Goal: Task Accomplishment & Management: Manage account settings

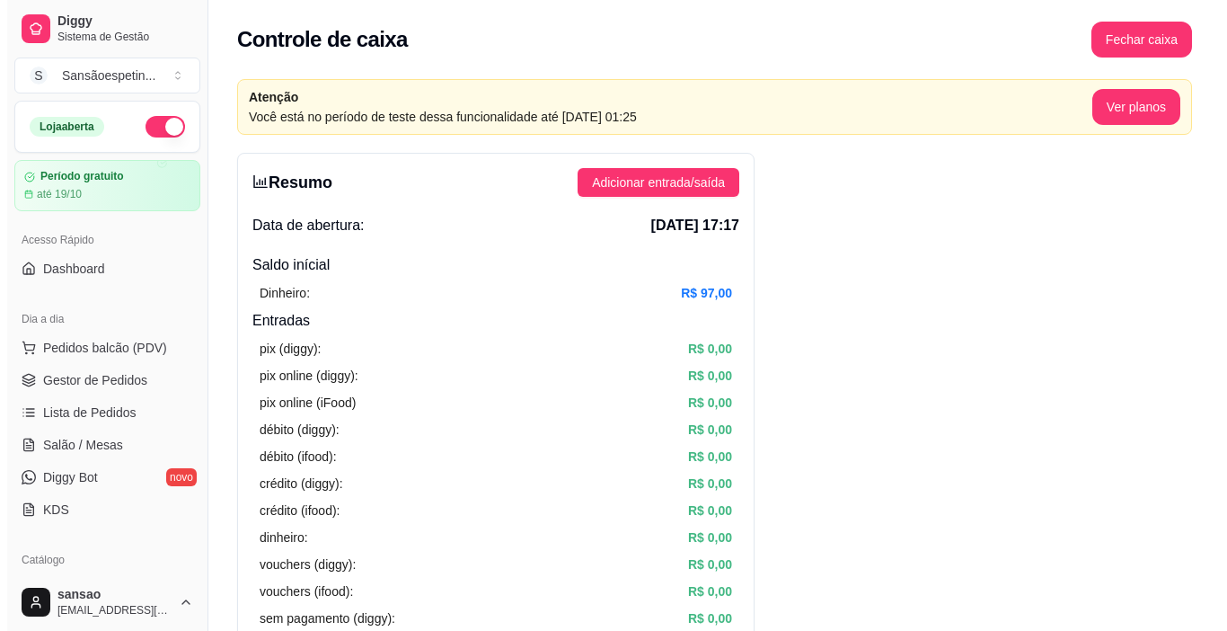
scroll to position [180, 0]
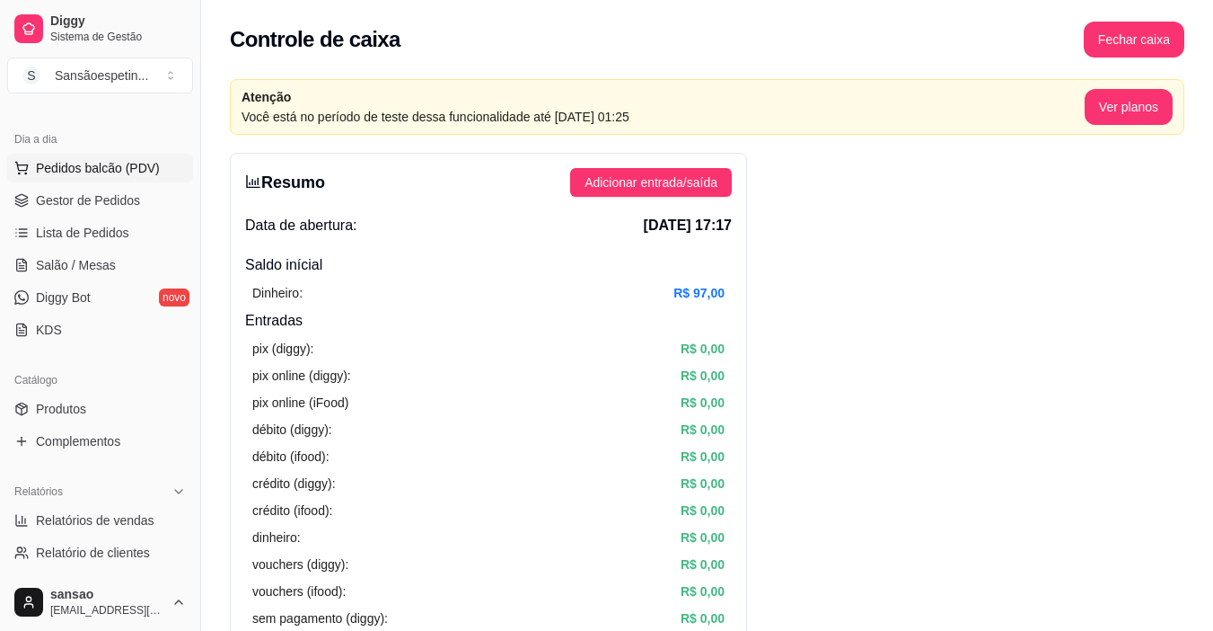
click at [84, 167] on span "Pedidos balcão (PDV)" at bounding box center [98, 168] width 124 height 18
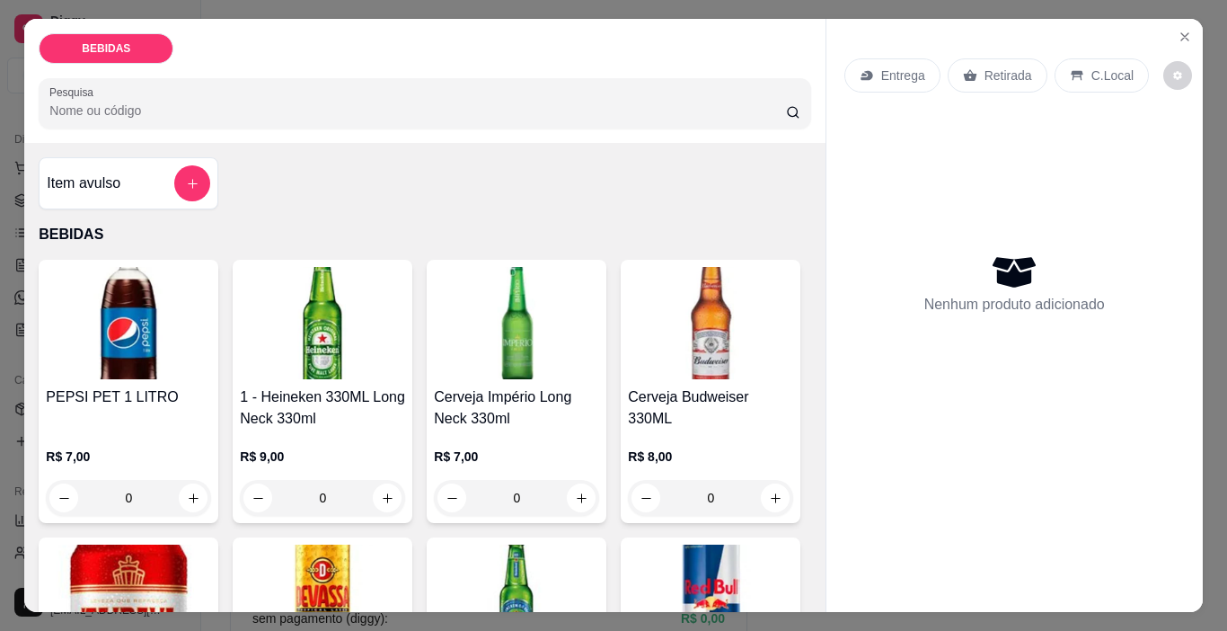
click at [137, 312] on img at bounding box center [128, 323] width 165 height 112
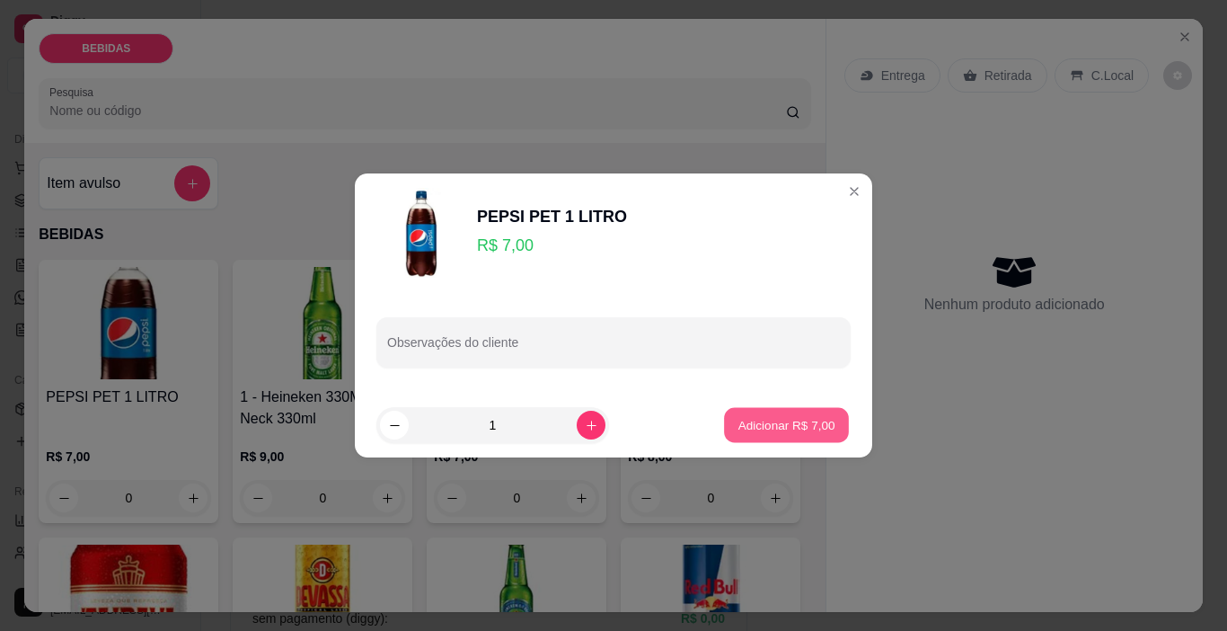
click at [833, 438] on button "Adicionar R$ 7,00" at bounding box center [786, 425] width 125 height 35
type input "1"
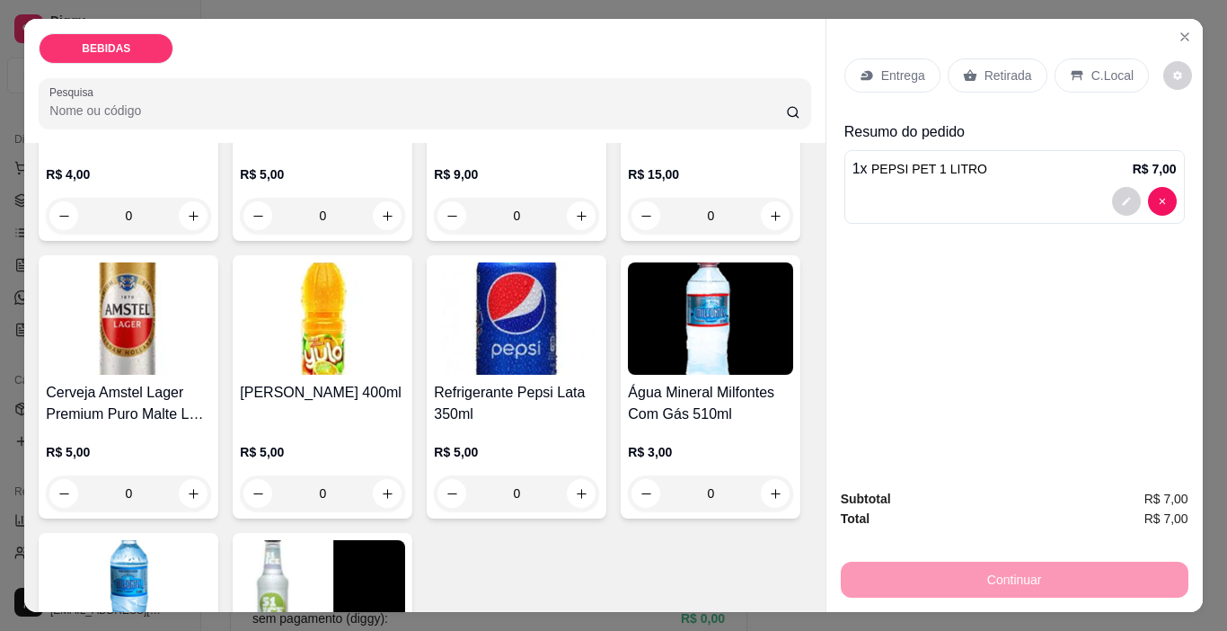
scroll to position [539, 0]
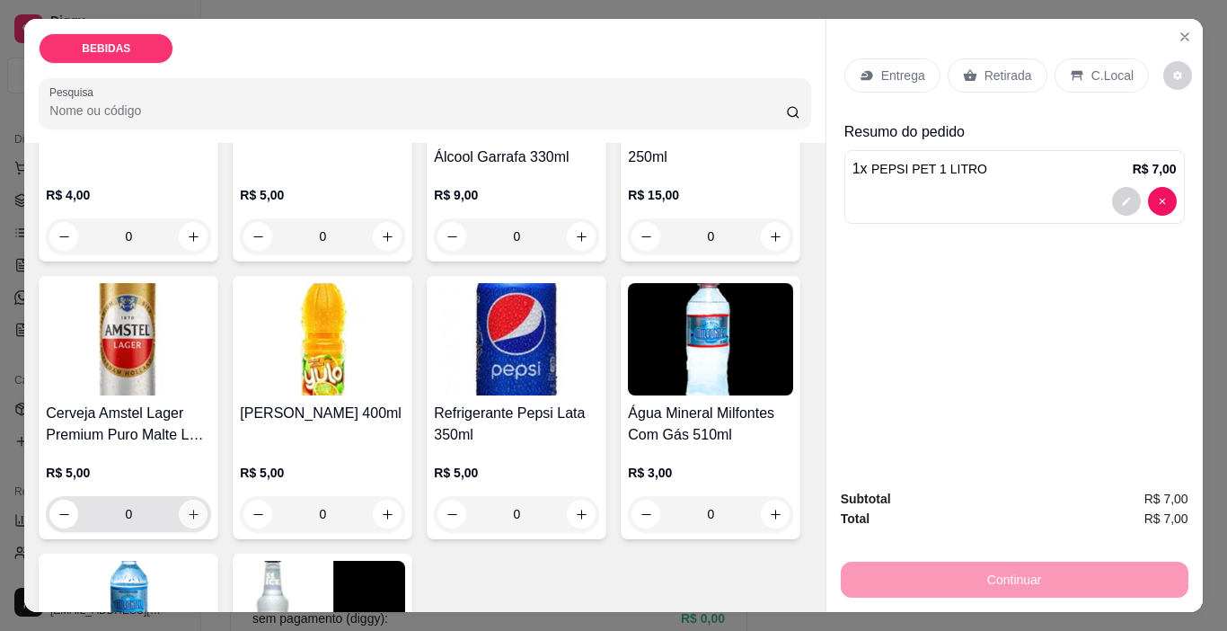
click at [207, 499] on button "increase-product-quantity" at bounding box center [193, 513] width 29 height 29
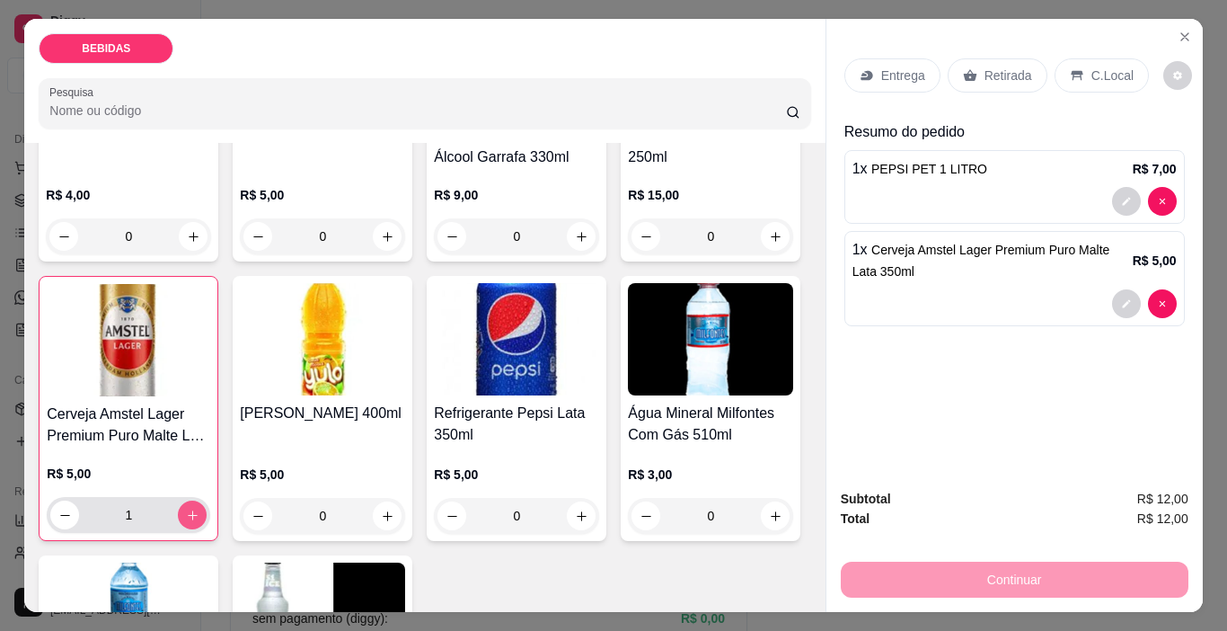
click at [199, 508] on icon "increase-product-quantity" at bounding box center [192, 514] width 13 height 13
type input "4"
click at [1001, 75] on p "Retirada" at bounding box center [1008, 75] width 48 height 18
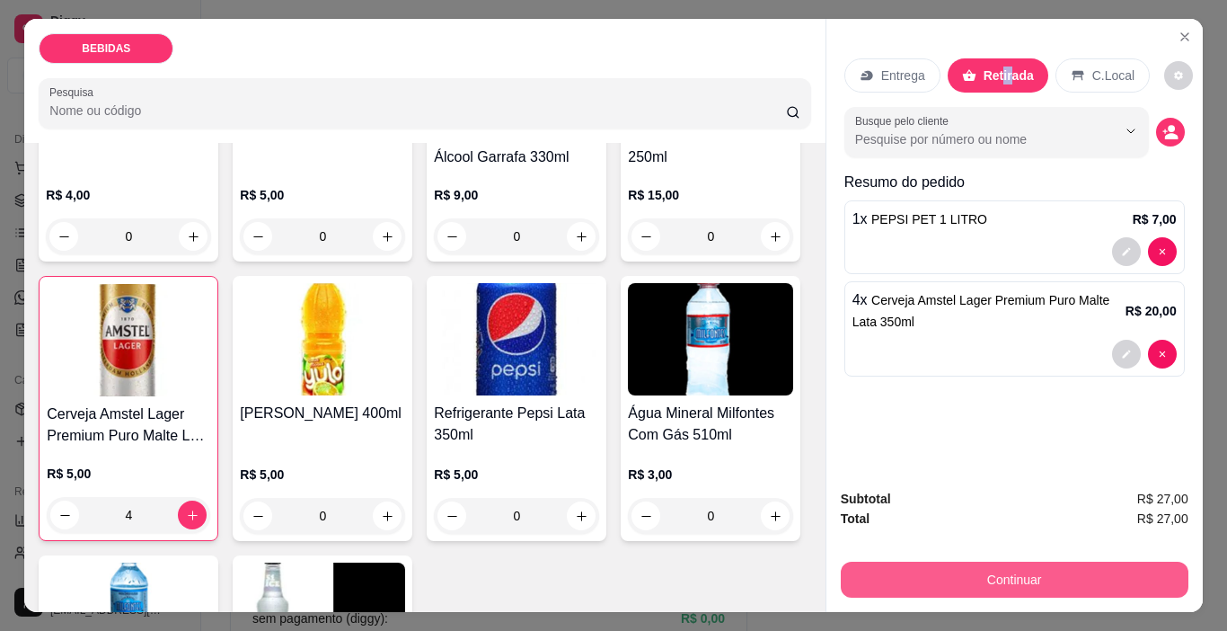
click at [1089, 577] on button "Continuar" at bounding box center [1015, 579] width 348 height 36
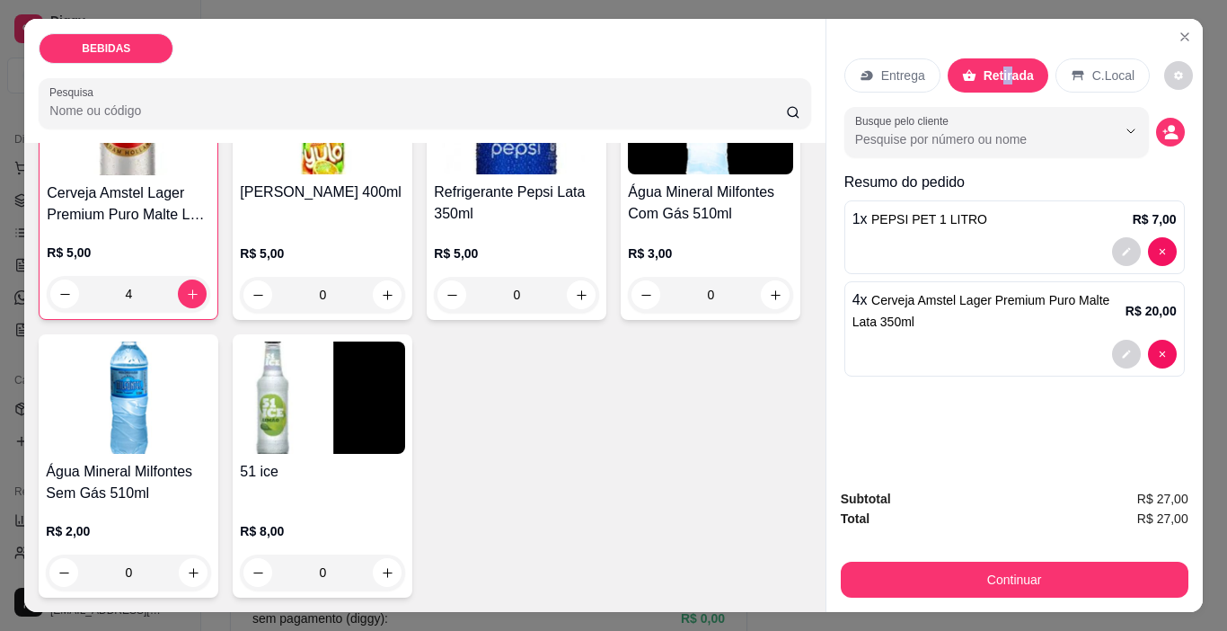
scroll to position [1016, 0]
click at [187, 572] on icon "increase-product-quantity" at bounding box center [193, 572] width 13 height 13
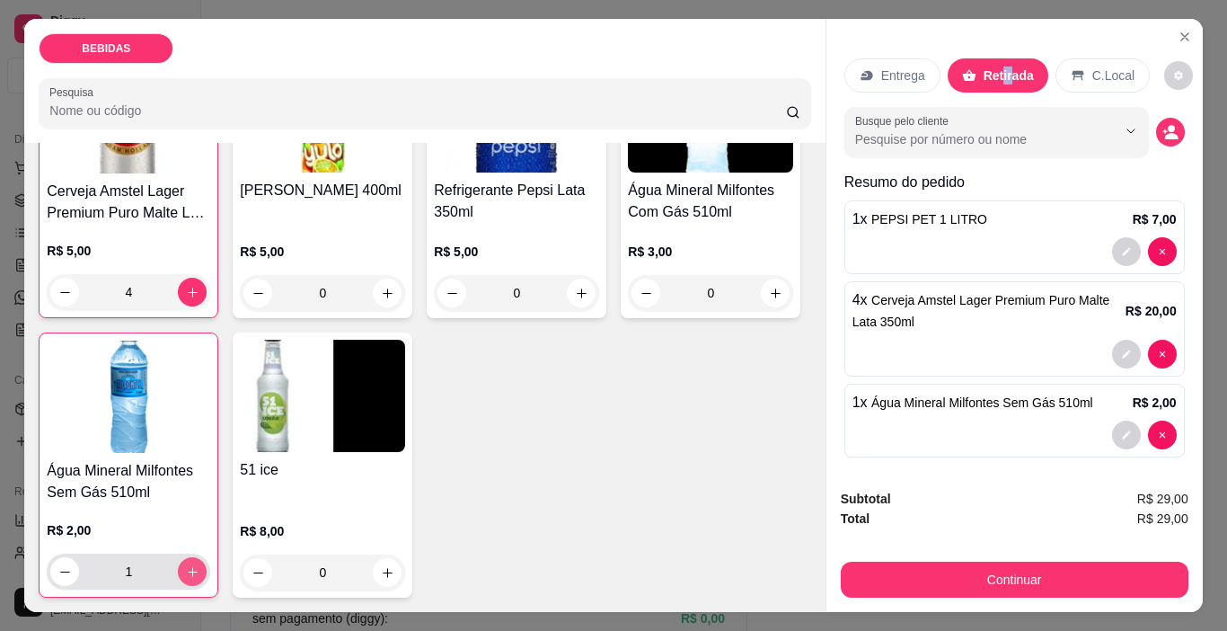
click at [186, 572] on icon "increase-product-quantity" at bounding box center [192, 571] width 13 height 13
type input "2"
click at [984, 593] on div "Subtotal R$ 31,00 Total R$ 31,00 Continuar" at bounding box center [1014, 542] width 376 height 137
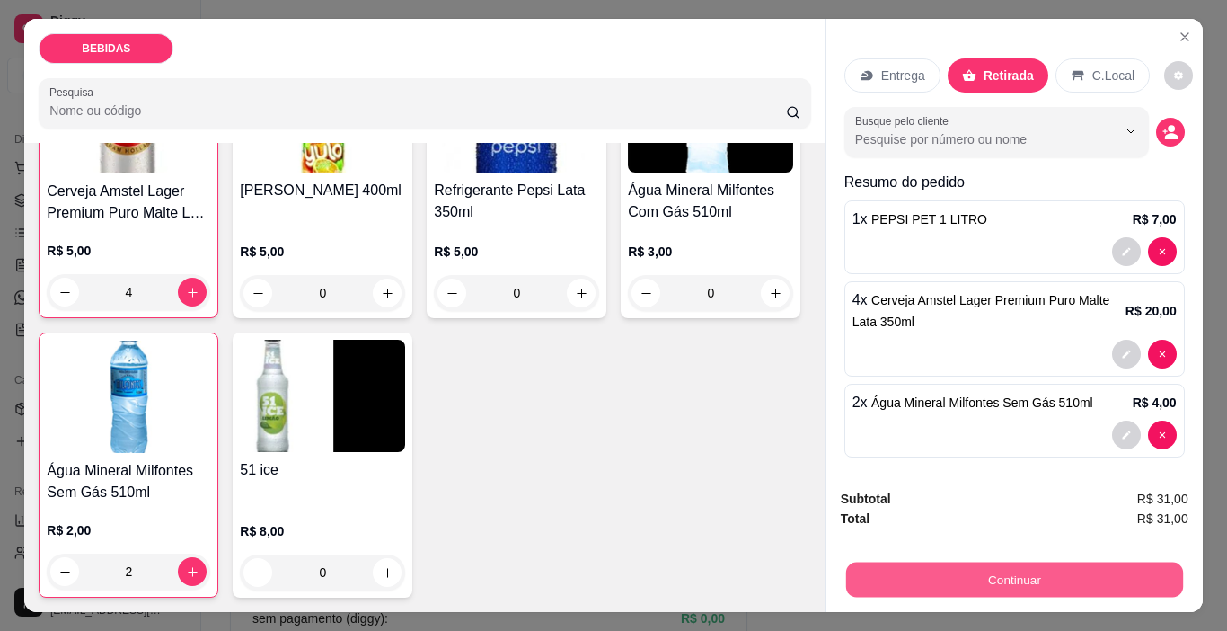
click at [1001, 571] on button "Continuar" at bounding box center [1013, 579] width 337 height 35
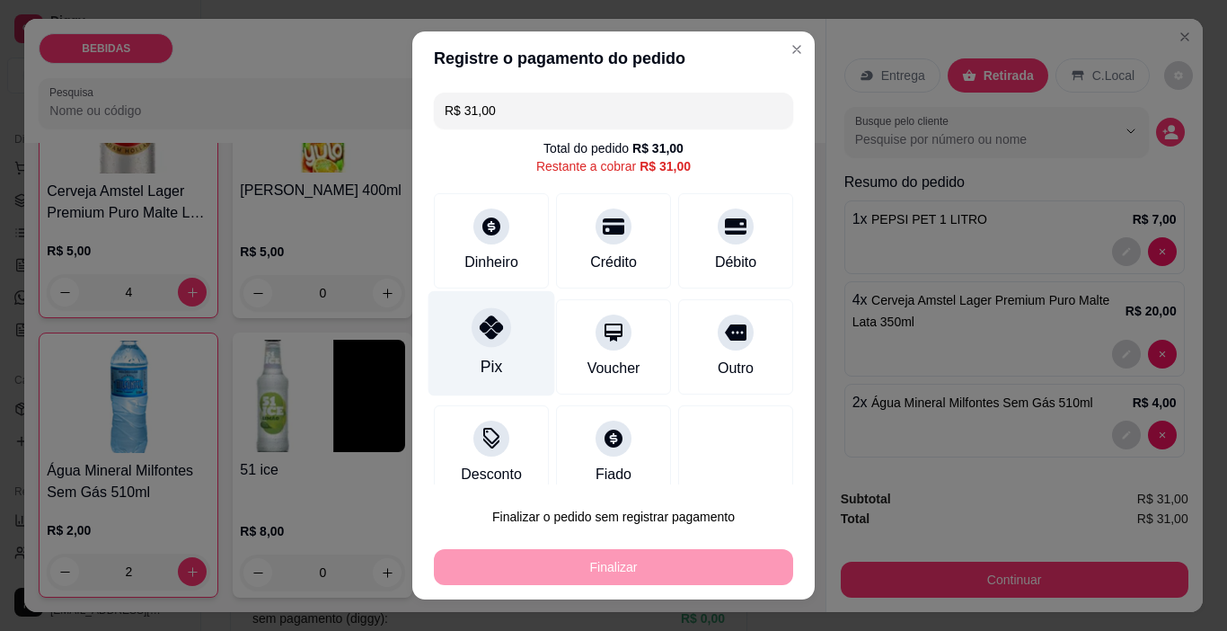
click at [490, 345] on div at bounding box center [492, 328] width 40 height 40
type input "R$ 0,00"
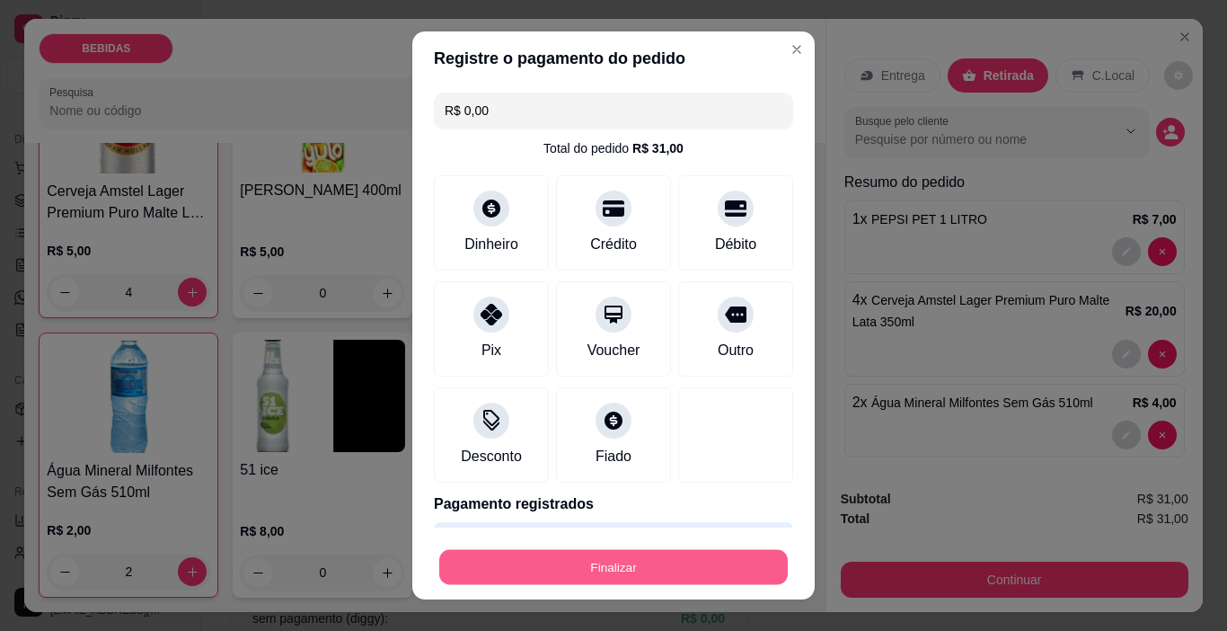
click at [611, 553] on button "Finalizar" at bounding box center [613, 567] width 348 height 35
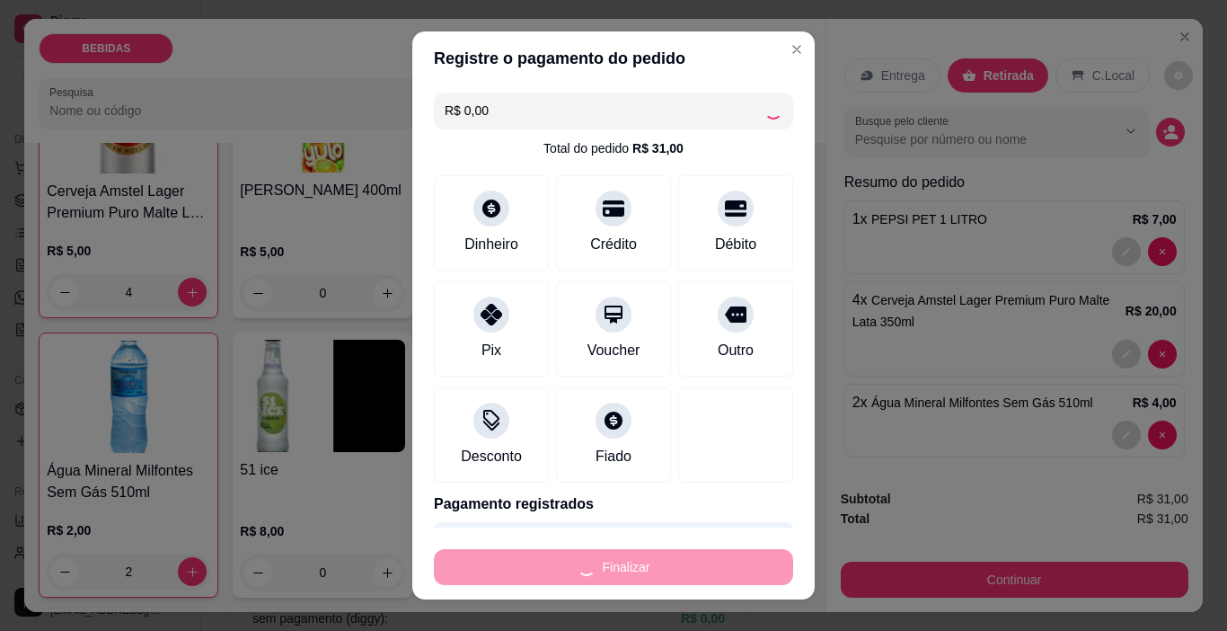
type input "0"
type input "-R$ 31,00"
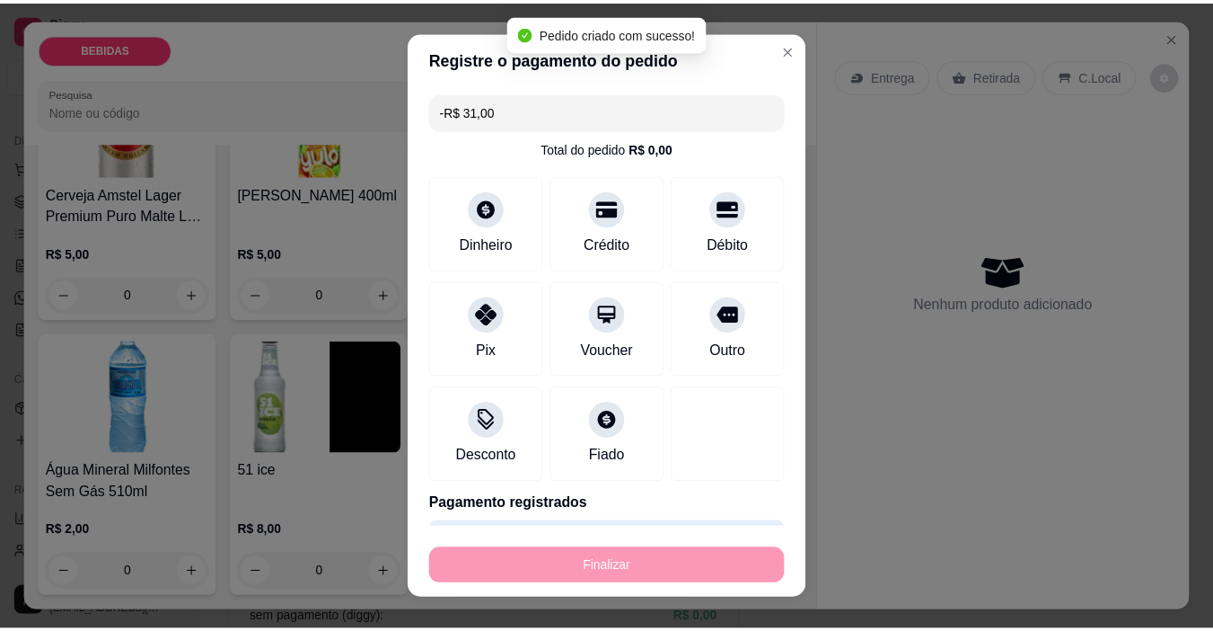
scroll to position [1014, 0]
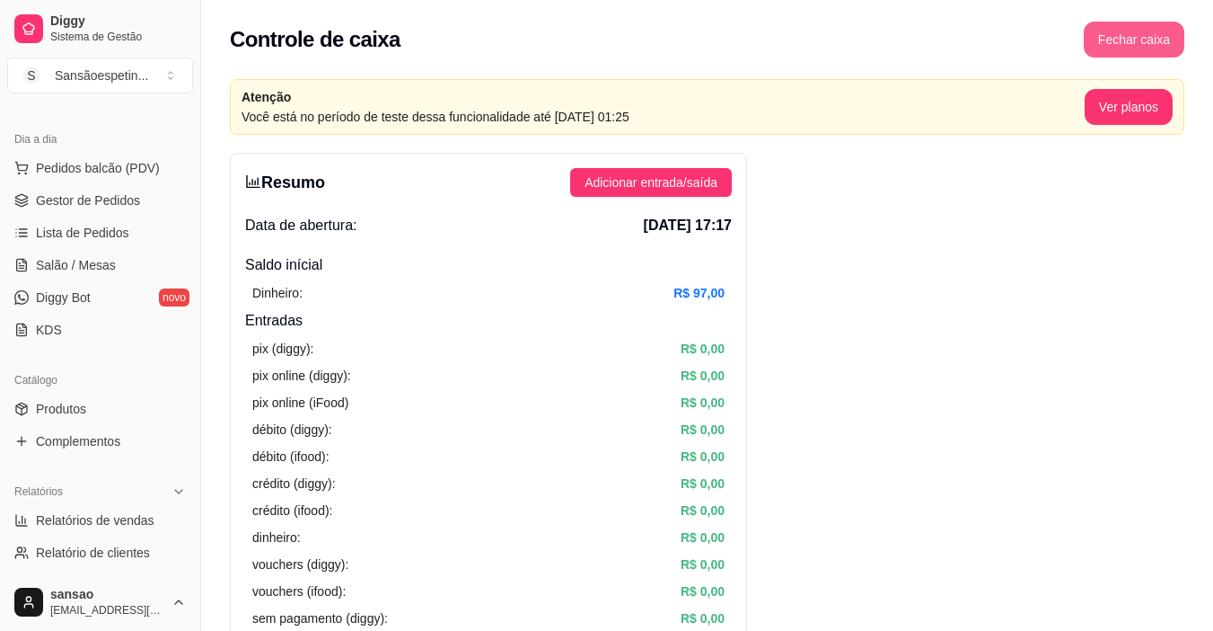
click at [1149, 40] on button "Fechar caixa" at bounding box center [1134, 40] width 101 height 36
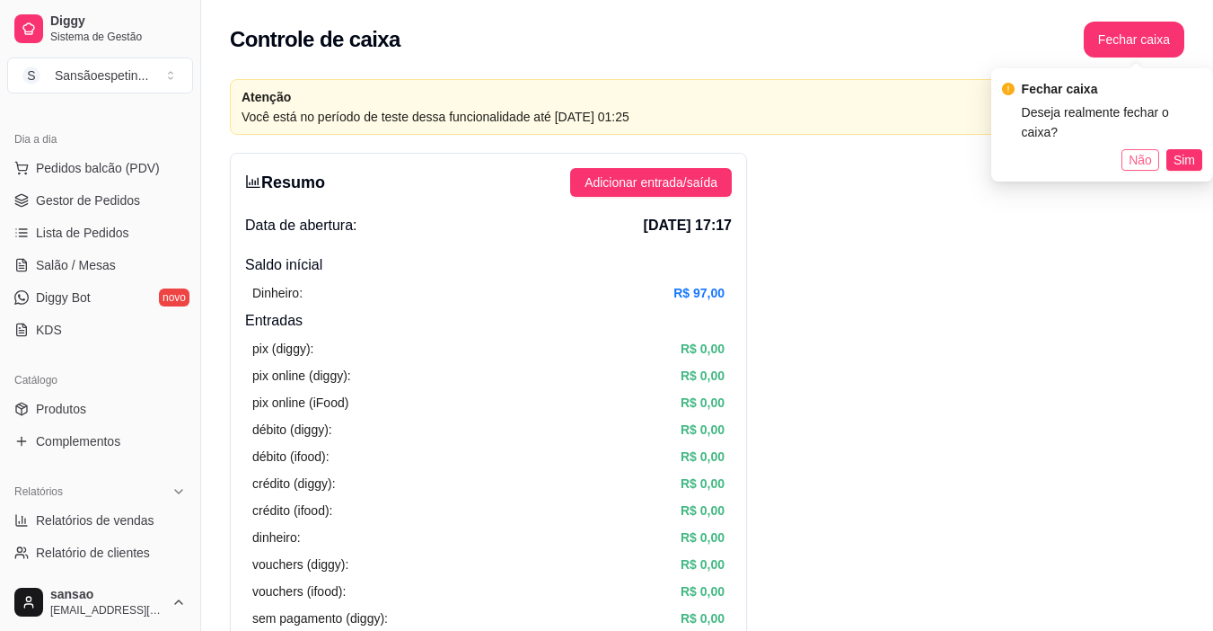
click at [1140, 150] on span "Não" at bounding box center [1140, 160] width 23 height 20
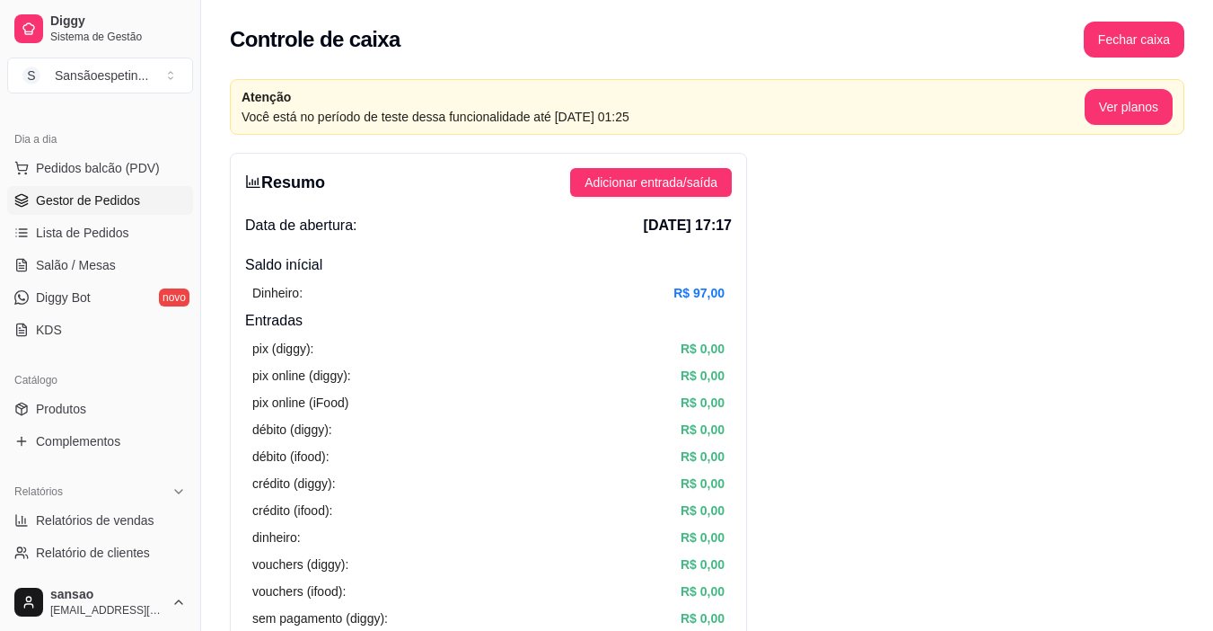
click at [92, 201] on span "Gestor de Pedidos" at bounding box center [88, 200] width 104 height 18
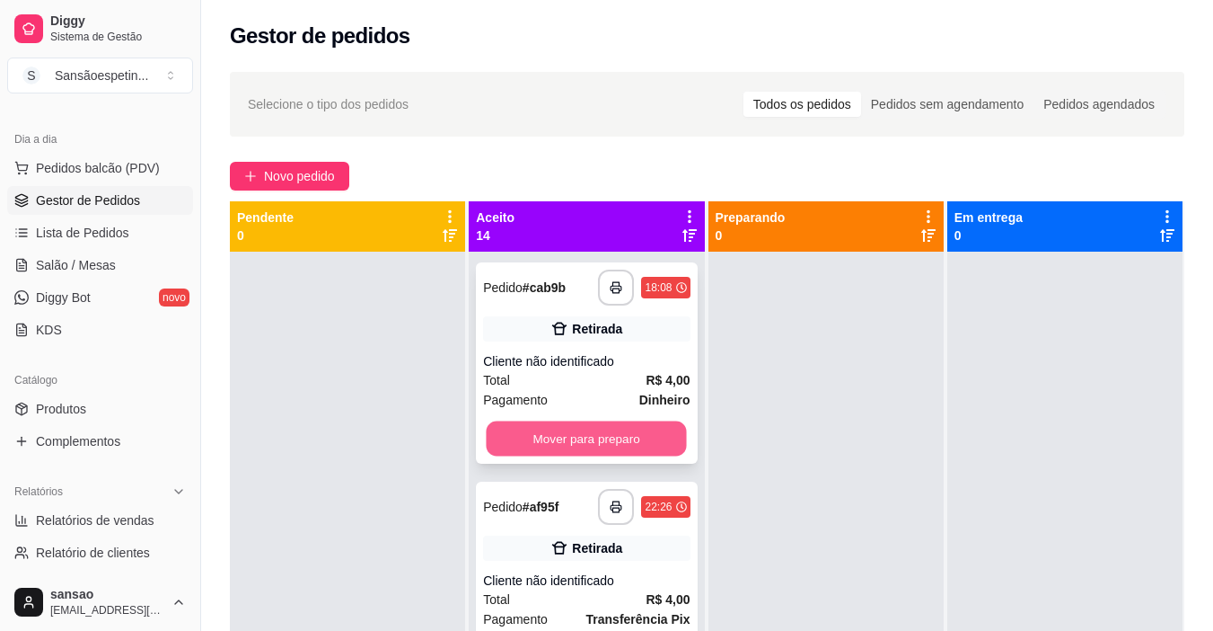
click at [615, 445] on button "Mover para preparo" at bounding box center [587, 438] width 200 height 35
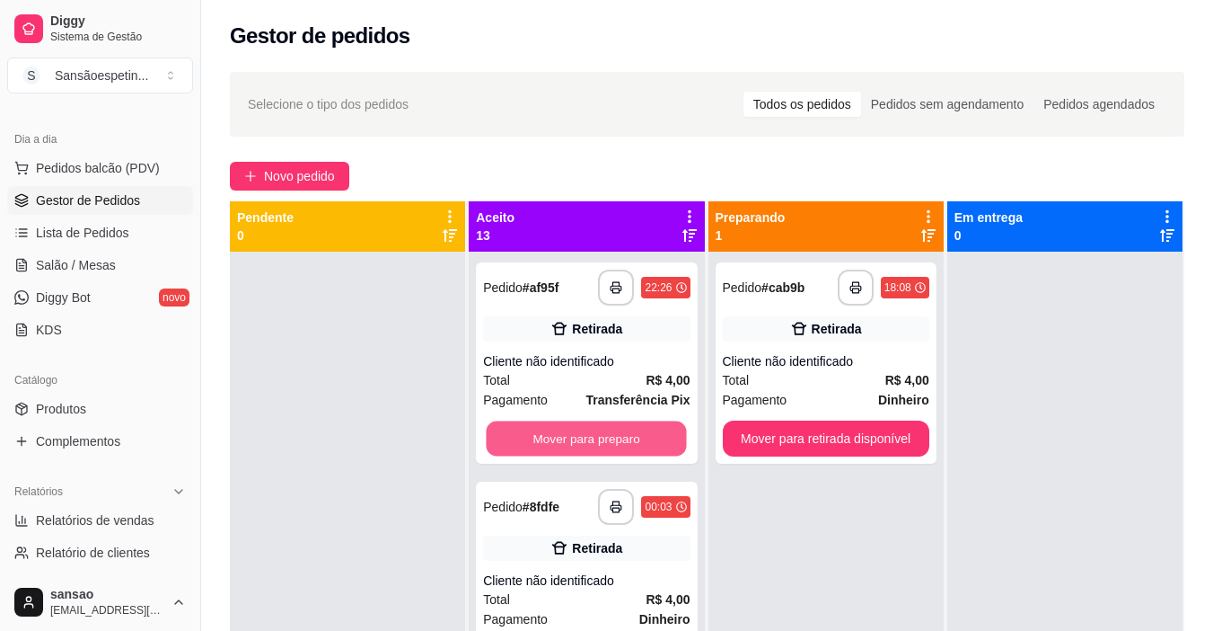
click at [616, 445] on button "Mover para preparo" at bounding box center [587, 438] width 200 height 35
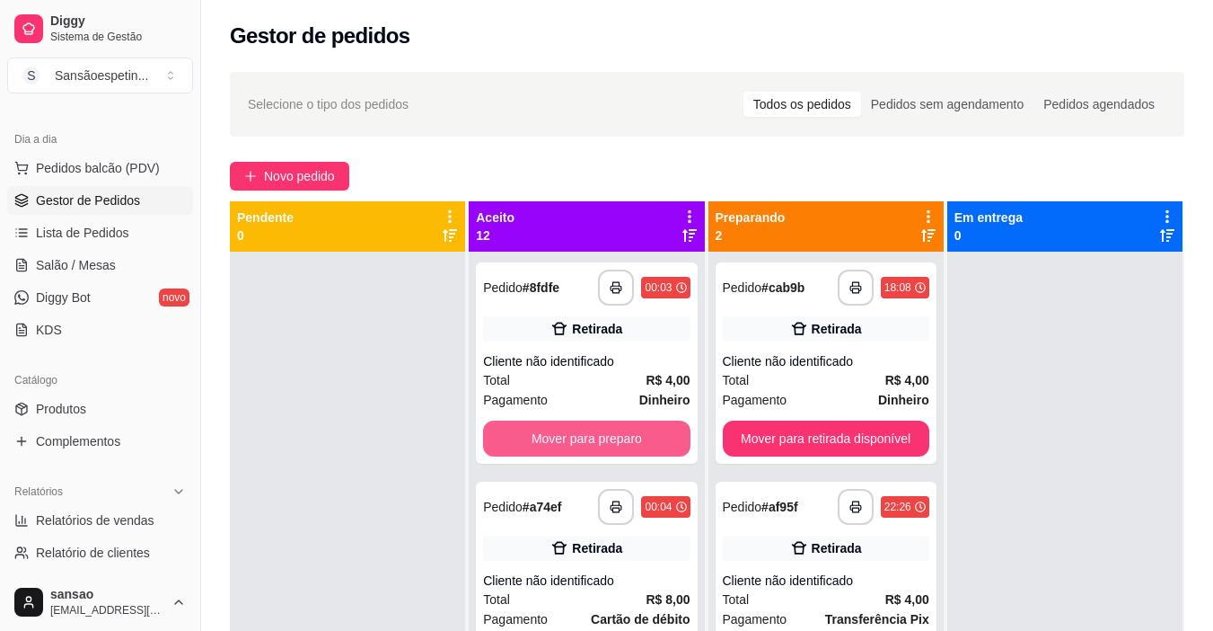
click at [616, 445] on button "Mover para preparo" at bounding box center [586, 438] width 207 height 36
click at [621, 447] on button "Mover para preparo" at bounding box center [587, 438] width 200 height 35
click at [621, 447] on button "Mover para preparo" at bounding box center [586, 438] width 207 height 36
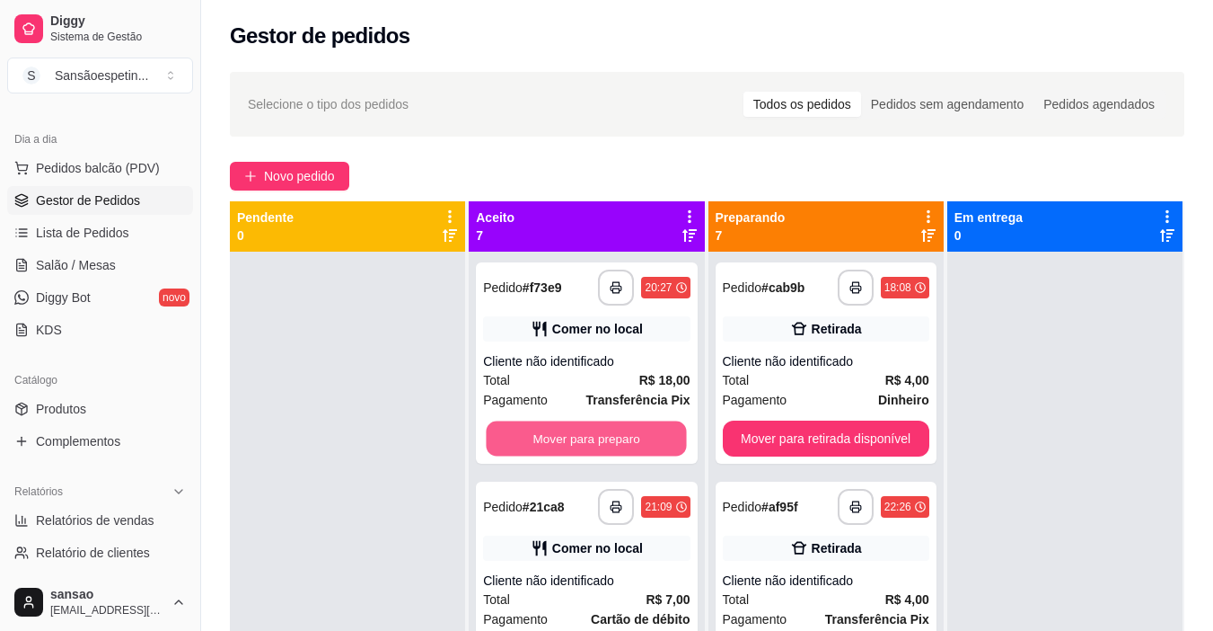
click at [621, 447] on button "Mover para preparo" at bounding box center [587, 438] width 200 height 35
click at [621, 447] on button "Mover para preparo" at bounding box center [586, 438] width 207 height 36
click at [621, 447] on button "Mover para preparo" at bounding box center [587, 438] width 200 height 35
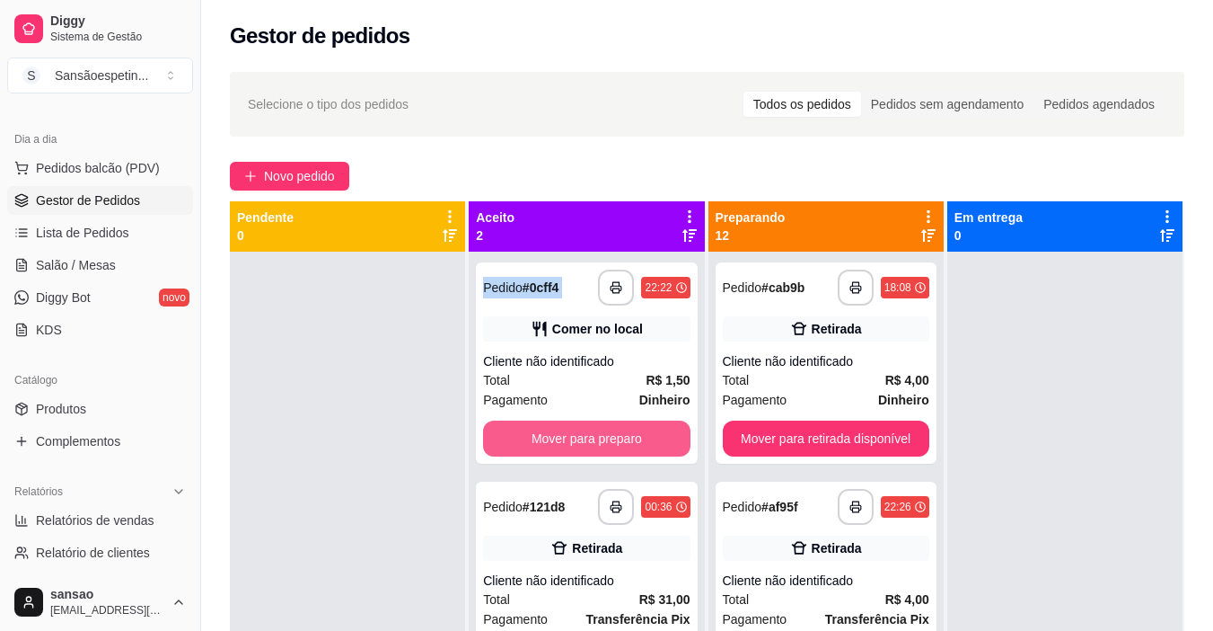
click at [621, 447] on button "Mover para preparo" at bounding box center [586, 438] width 207 height 36
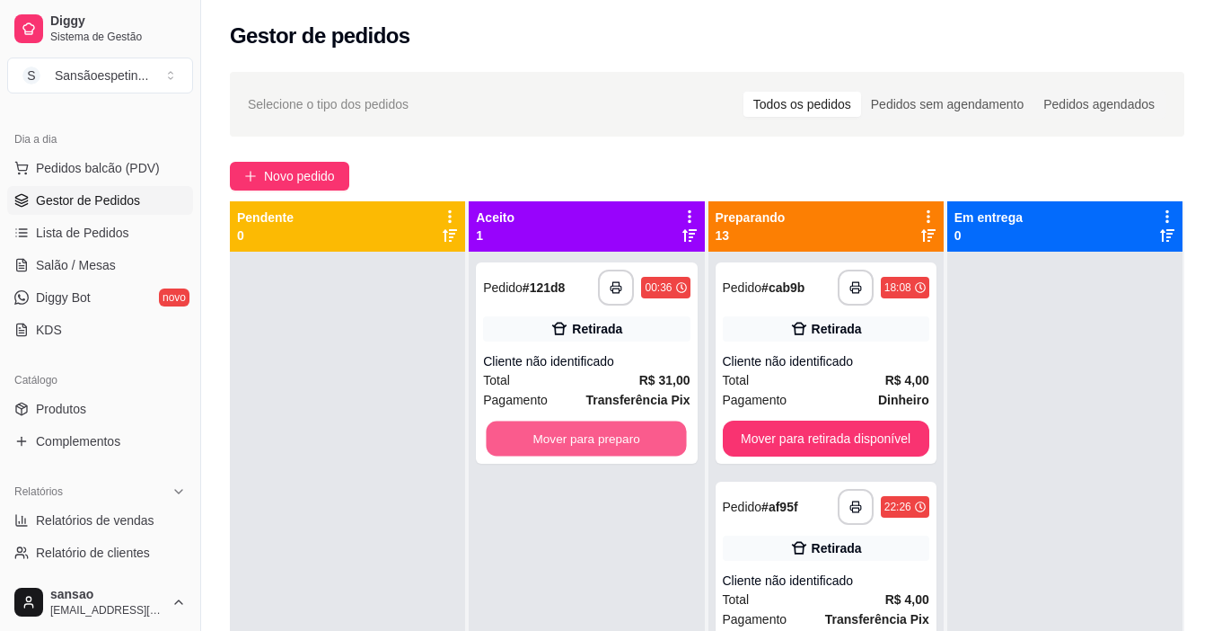
click at [621, 447] on button "Mover para preparo" at bounding box center [587, 438] width 200 height 35
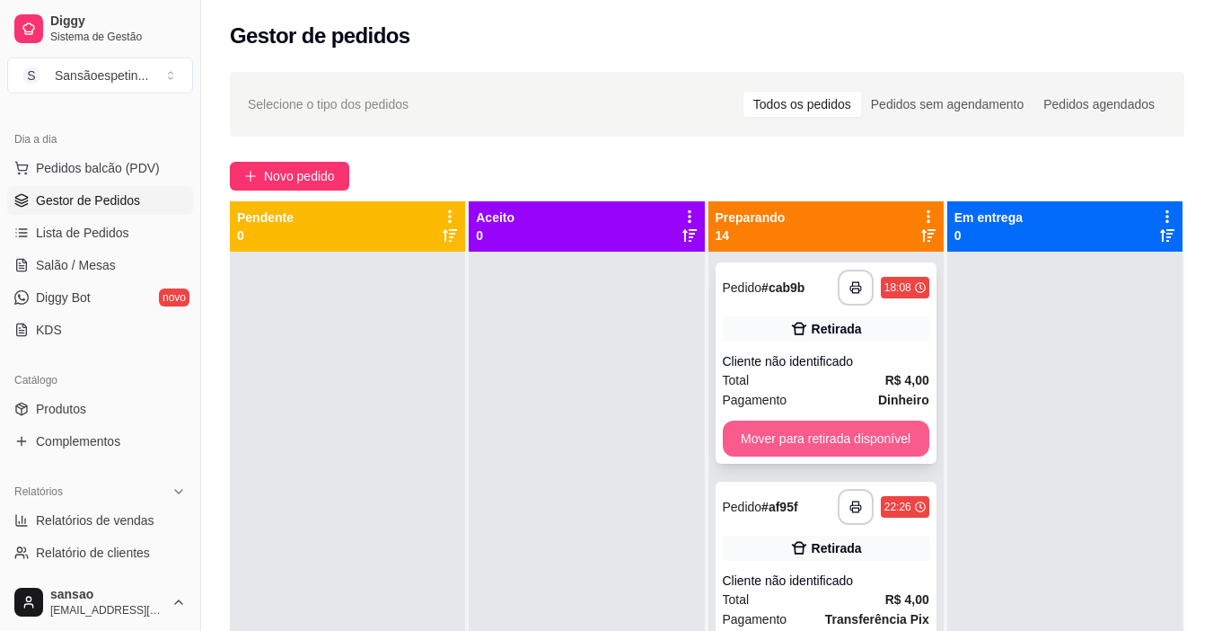
click at [740, 447] on button "Mover para retirada disponível" at bounding box center [826, 438] width 207 height 36
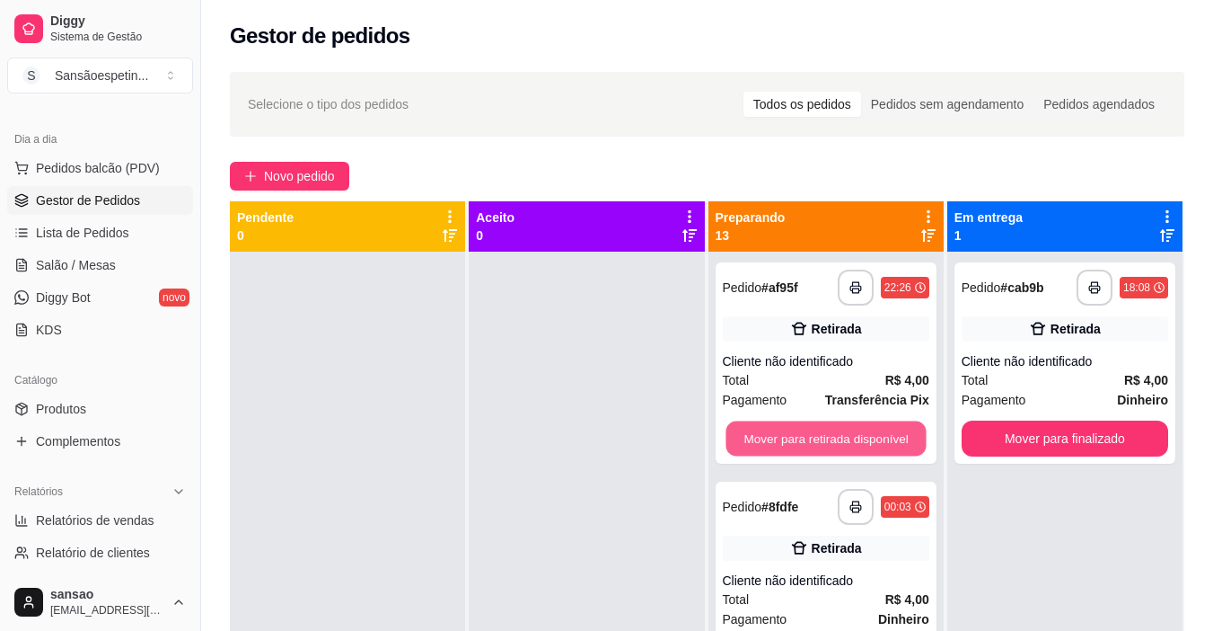
click at [745, 448] on button "Mover para retirada disponível" at bounding box center [826, 438] width 200 height 35
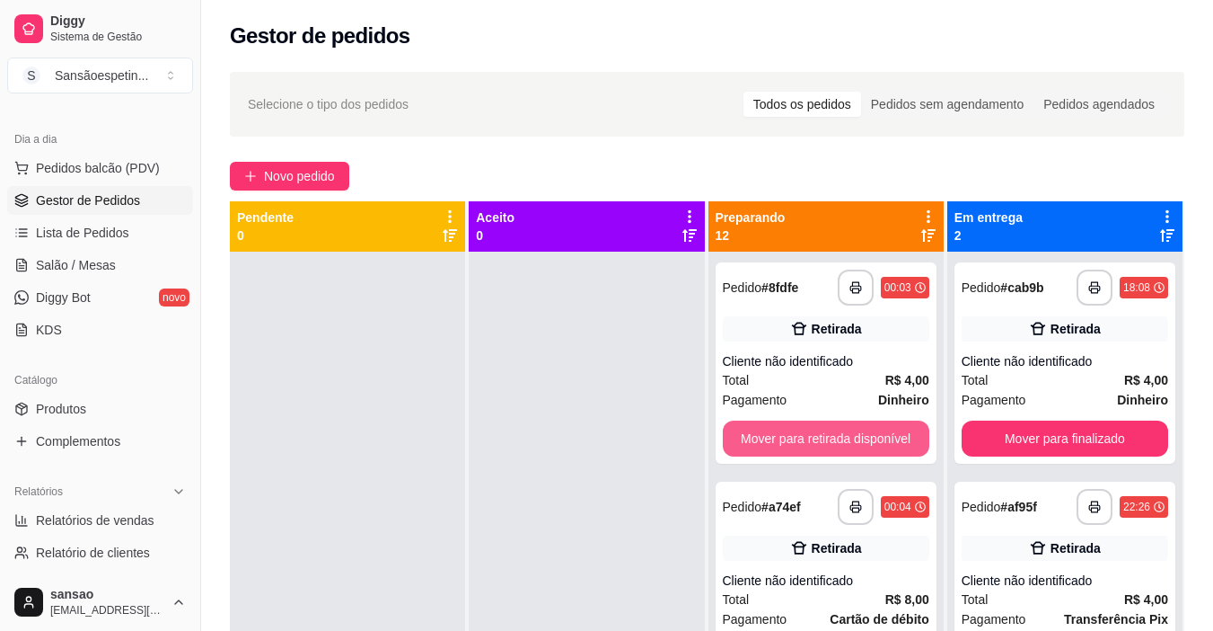
click at [746, 448] on button "Mover para retirada disponível" at bounding box center [826, 438] width 207 height 36
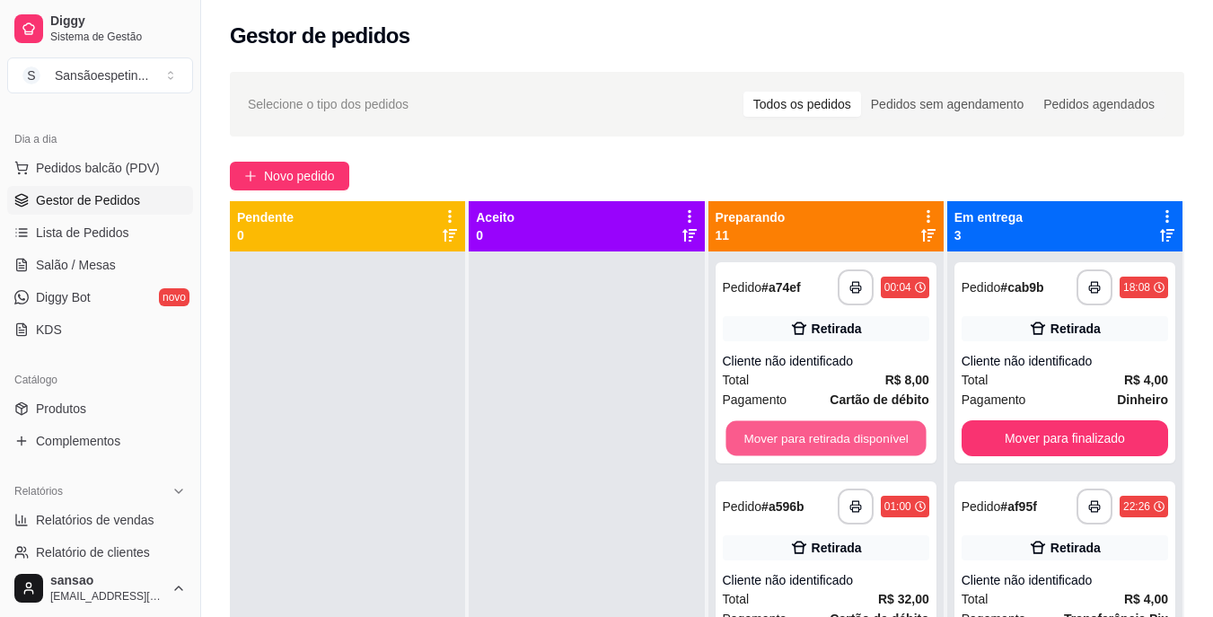
click at [746, 448] on button "Mover para retirada disponível" at bounding box center [826, 438] width 200 height 35
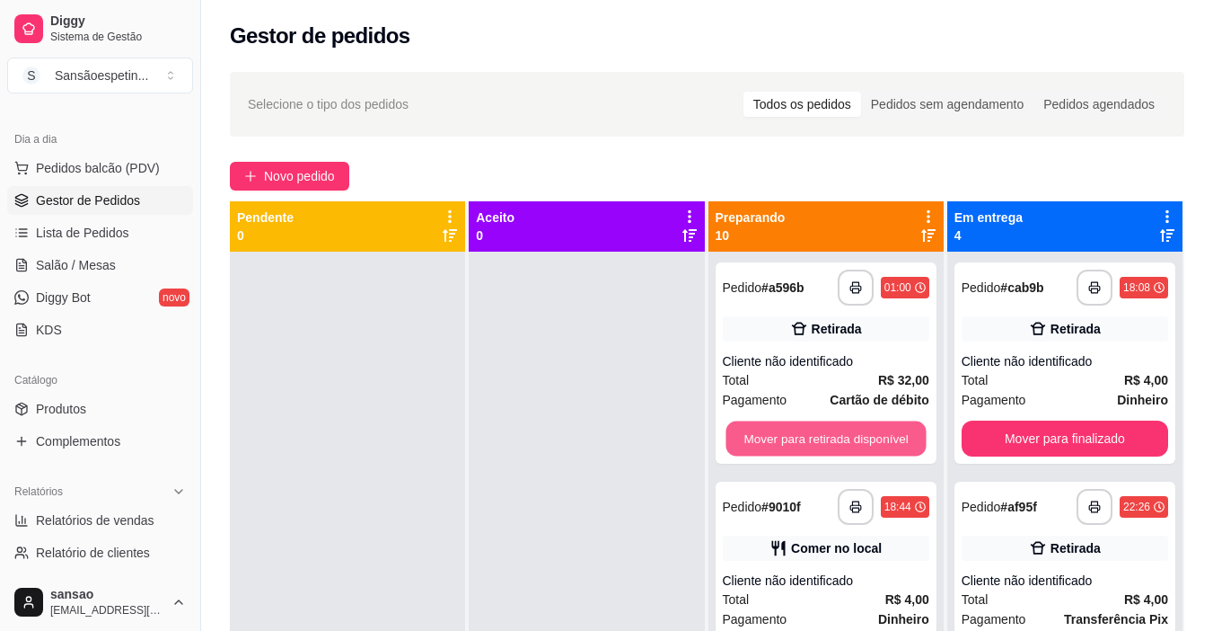
click at [746, 448] on button "Mover para retirada disponível" at bounding box center [826, 438] width 200 height 35
click at [746, 448] on button "Mover para retirada disponível" at bounding box center [826, 438] width 207 height 36
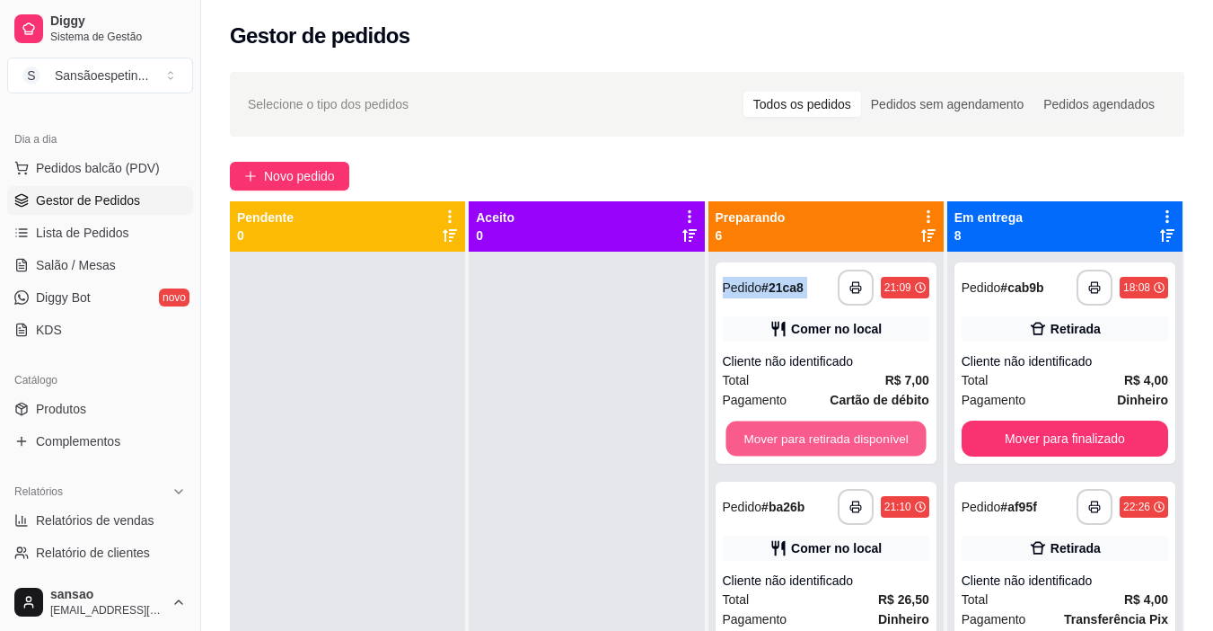
click at [745, 447] on button "Mover para retirada disponível" at bounding box center [826, 438] width 200 height 35
click at [745, 447] on button "Mover para retirada disponível" at bounding box center [826, 438] width 207 height 36
click at [745, 447] on button "Mover para retirada disponível" at bounding box center [826, 438] width 200 height 35
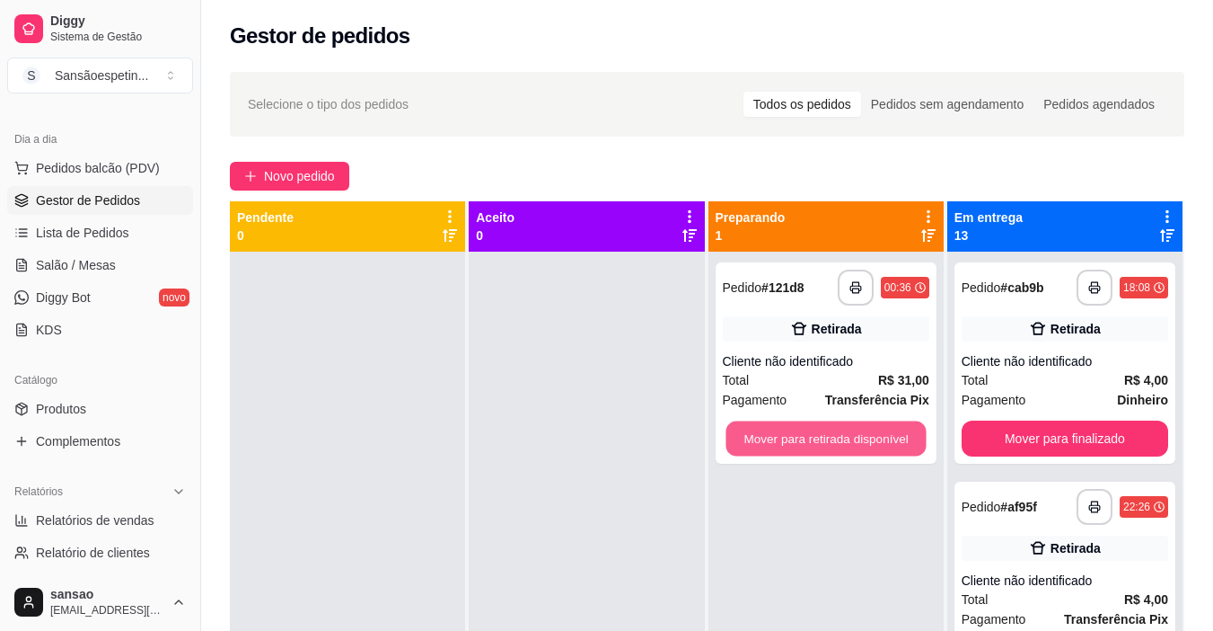
click at [744, 447] on button "Mover para retirada disponível" at bounding box center [826, 438] width 200 height 35
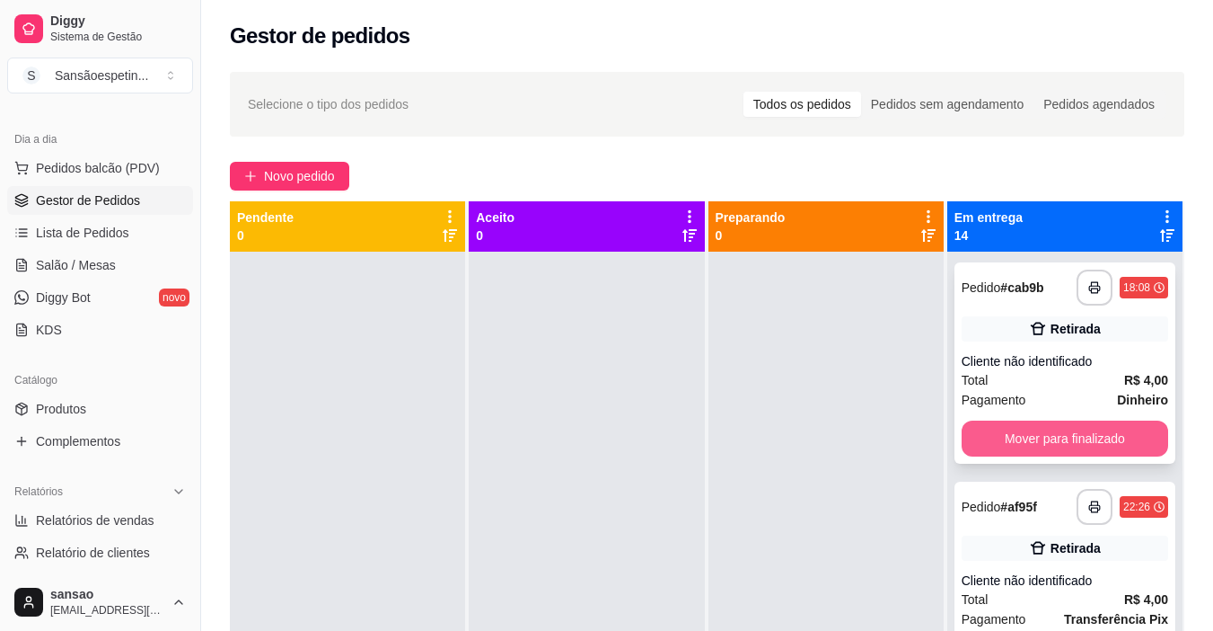
click at [1102, 442] on button "Mover para finalizado" at bounding box center [1065, 438] width 207 height 36
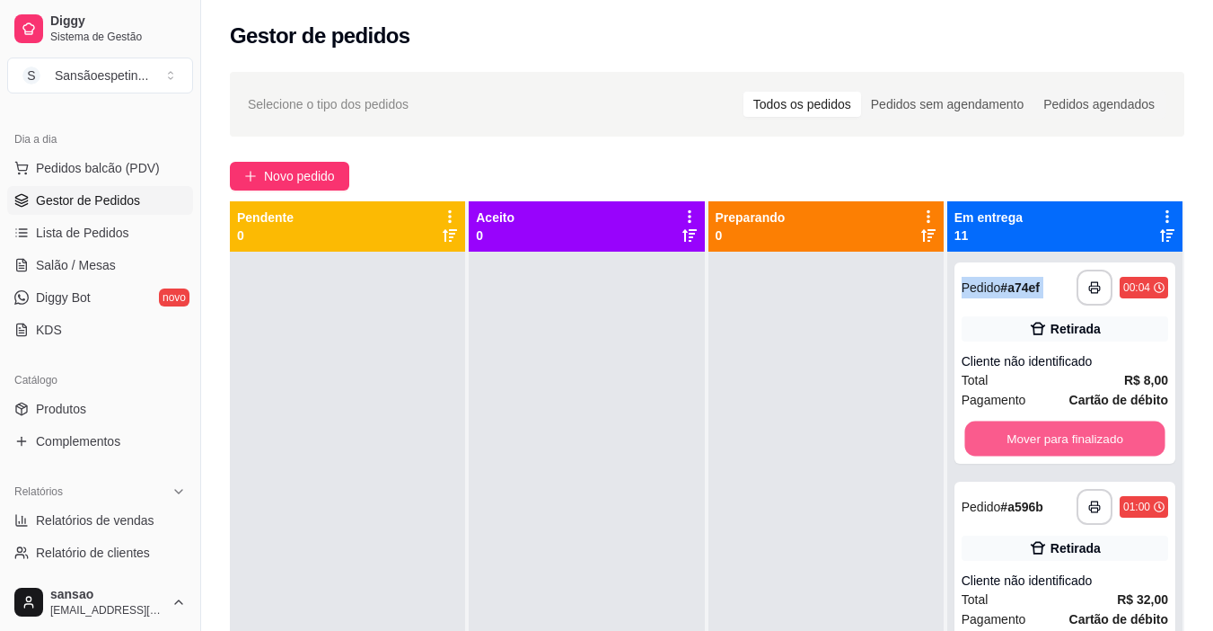
click at [1102, 442] on button "Mover para finalizado" at bounding box center [1065, 438] width 200 height 35
click at [1102, 442] on button "Mover para finalizado" at bounding box center [1065, 438] width 207 height 36
click at [1103, 443] on button "Mover para finalizado" at bounding box center [1065, 438] width 200 height 35
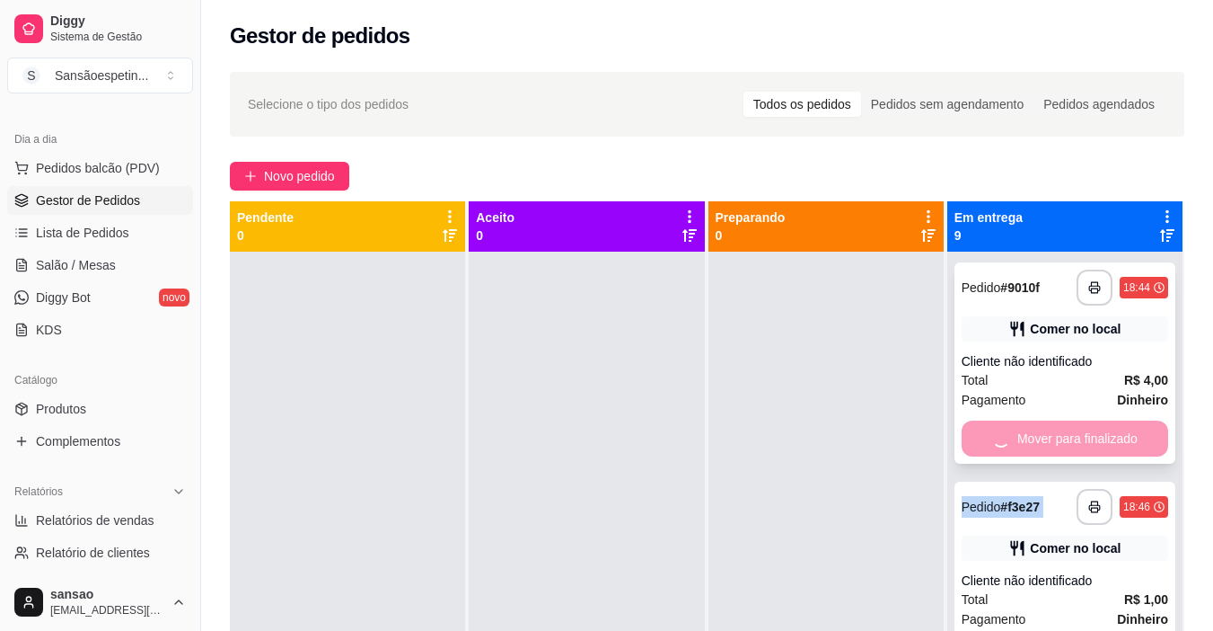
click at [1103, 443] on div "Mover para finalizado" at bounding box center [1065, 438] width 207 height 36
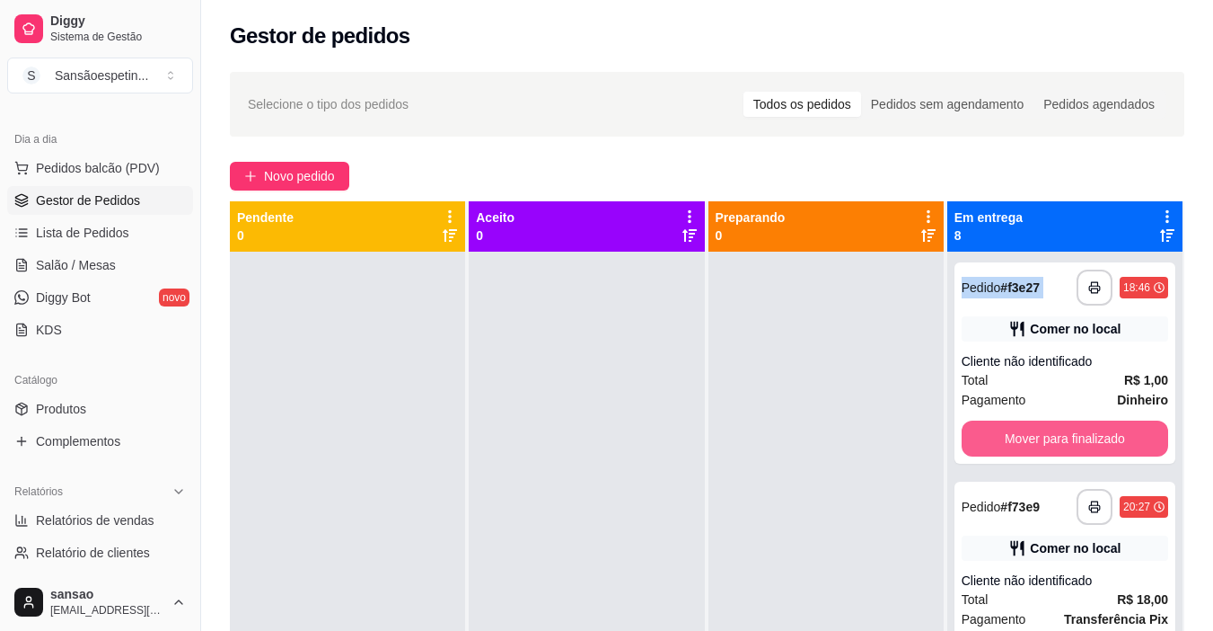
click at [1103, 443] on button "Mover para finalizado" at bounding box center [1065, 438] width 207 height 36
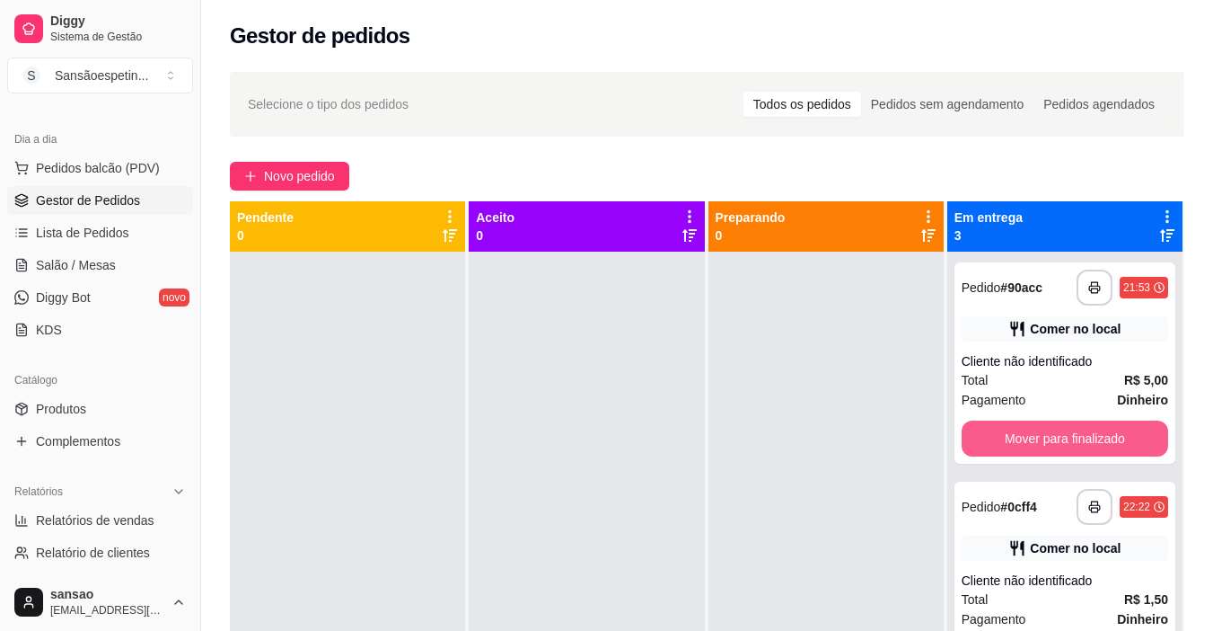
click at [1103, 443] on button "Mover para finalizado" at bounding box center [1065, 438] width 207 height 36
click at [1103, 443] on button "Mover para finalizado" at bounding box center [1065, 438] width 200 height 35
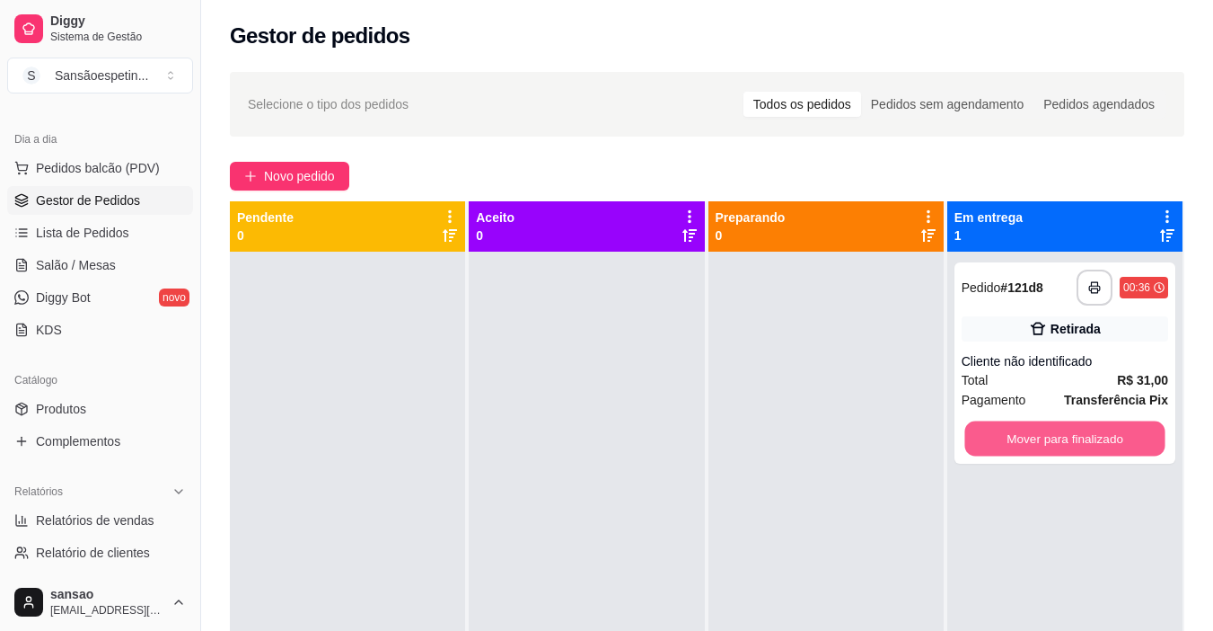
click at [1103, 443] on button "Mover para finalizado" at bounding box center [1065, 438] width 200 height 35
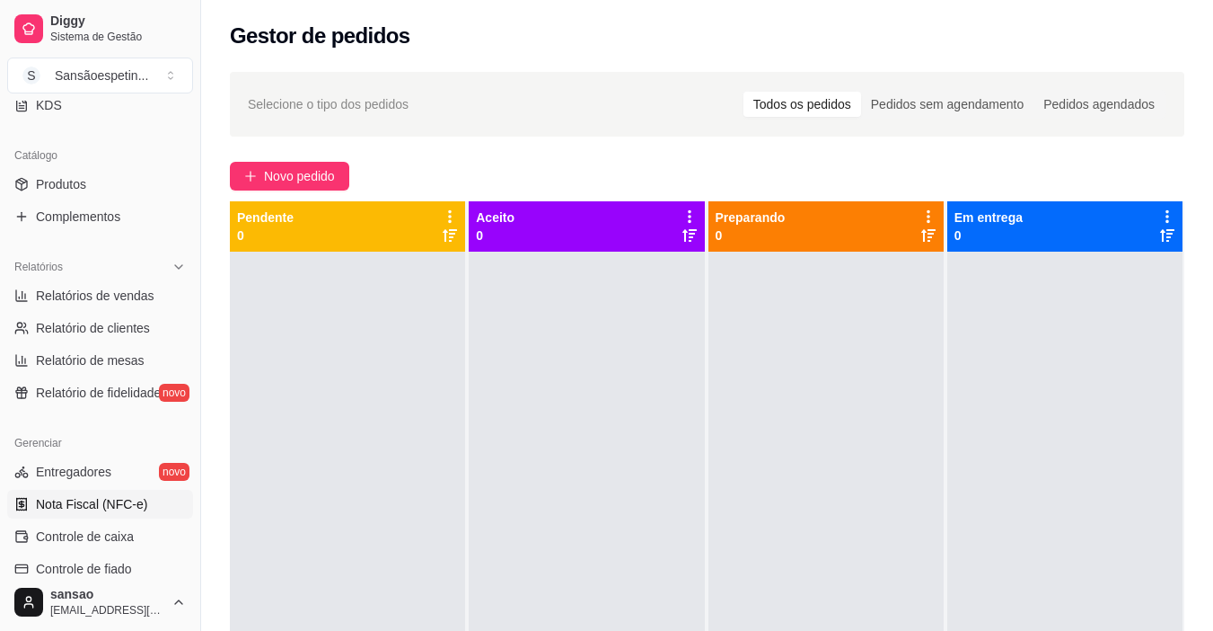
scroll to position [449, 0]
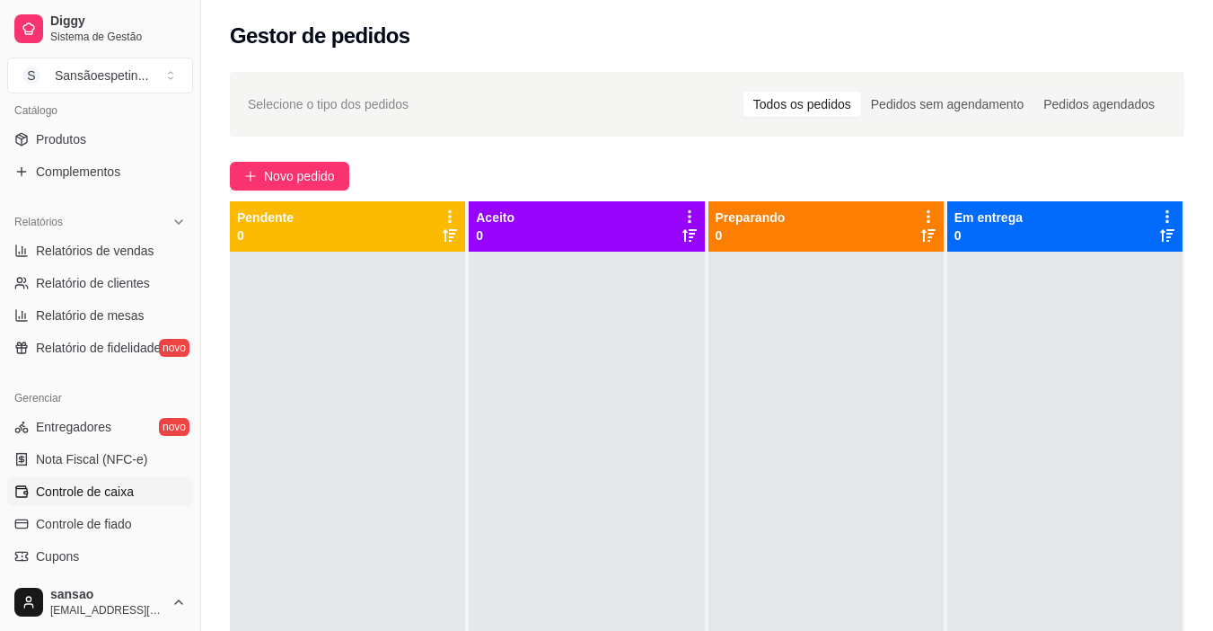
click at [92, 490] on span "Controle de caixa" at bounding box center [85, 491] width 98 height 18
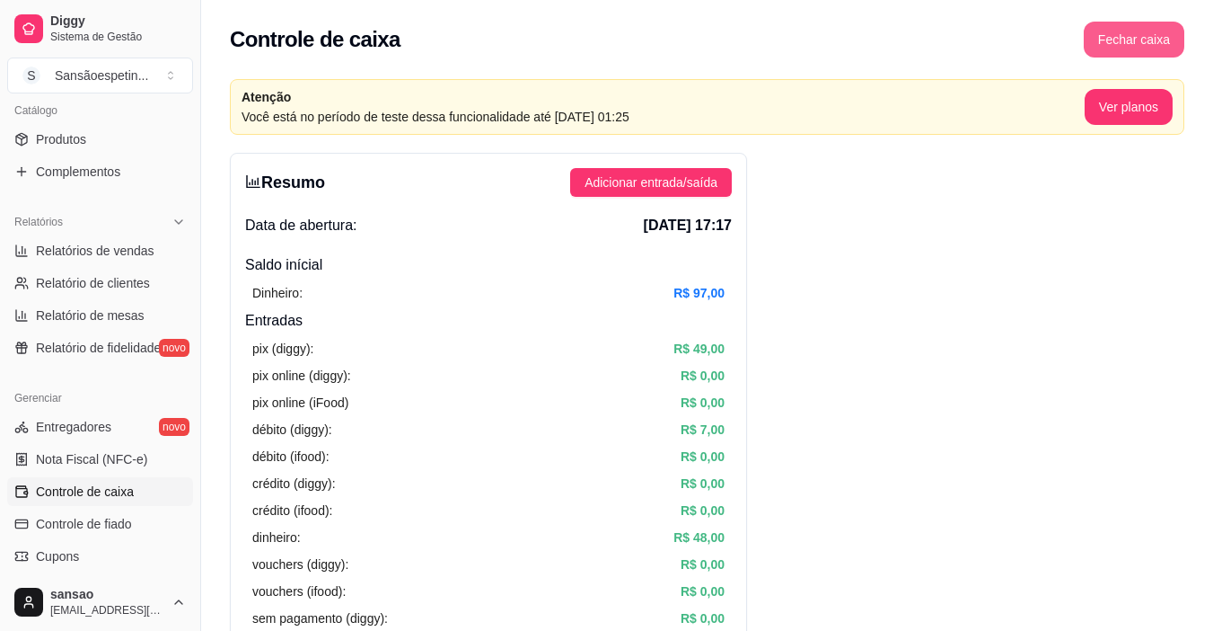
click at [1151, 39] on button "Fechar caixa" at bounding box center [1134, 40] width 101 height 36
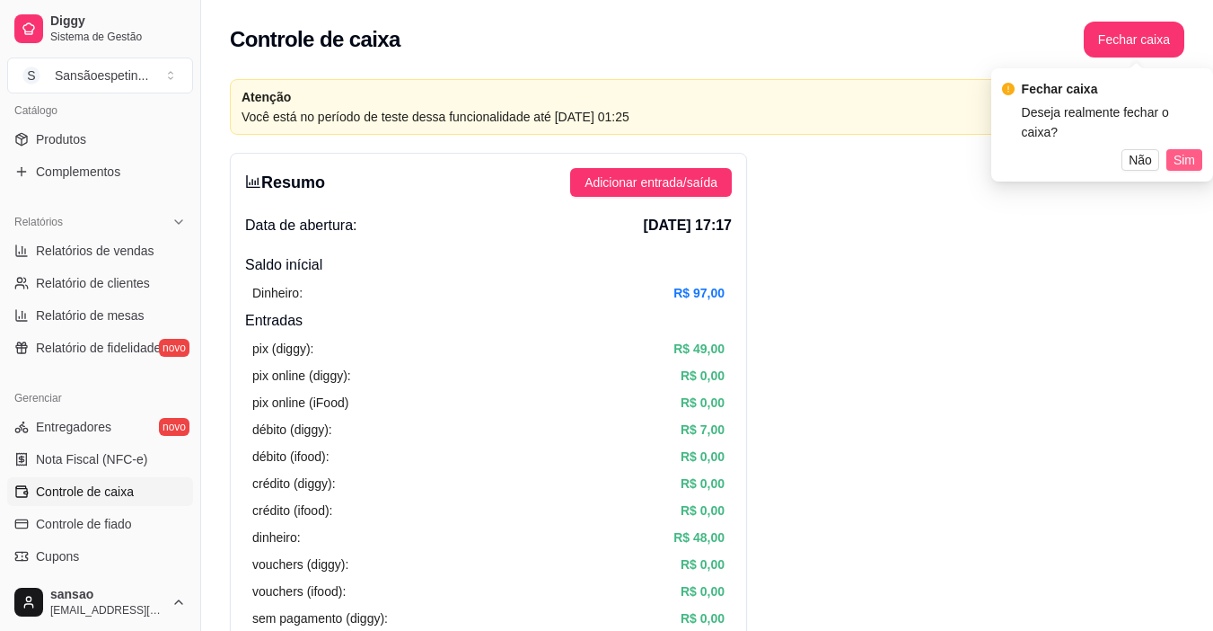
click at [1180, 150] on span "Sim" at bounding box center [1185, 160] width 22 height 20
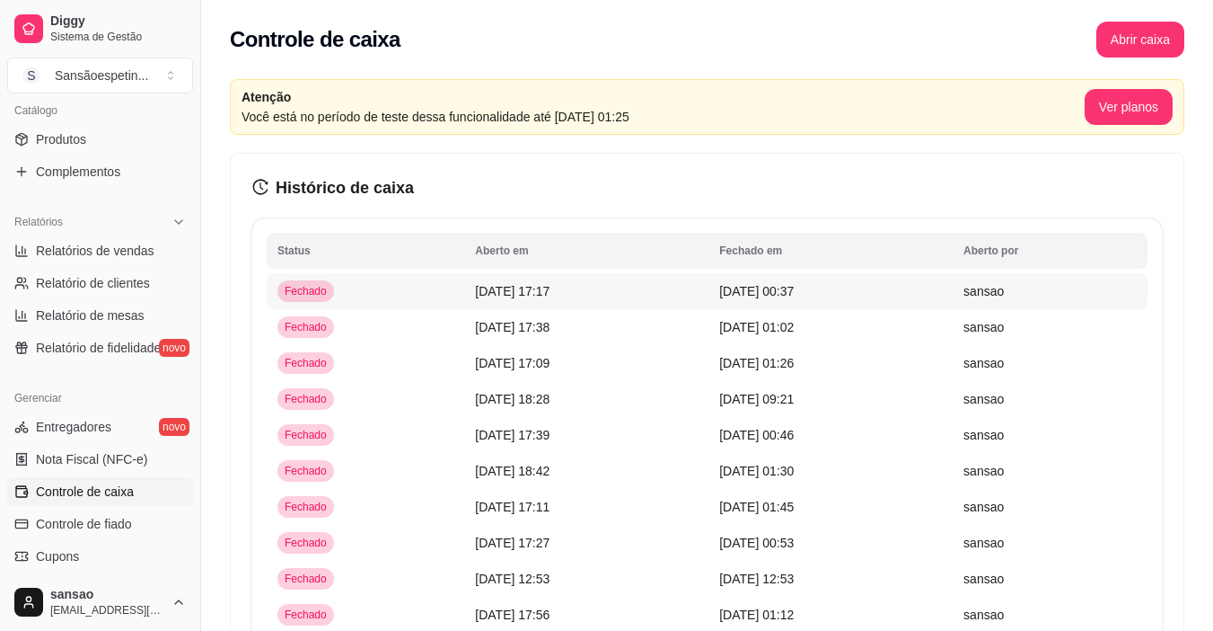
click at [758, 295] on span "[DATE] 00:37" at bounding box center [756, 291] width 75 height 14
